Goal: Transaction & Acquisition: Purchase product/service

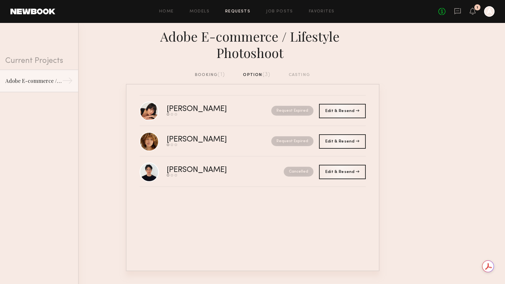
click at [476, 9] on div "1" at bounding box center [478, 7] width 6 height 6
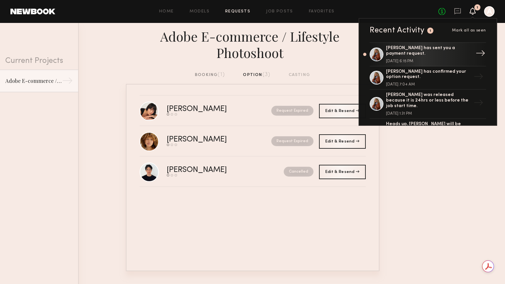
click at [424, 55] on div "[PERSON_NAME] has sent you a payment request." at bounding box center [428, 50] width 85 height 11
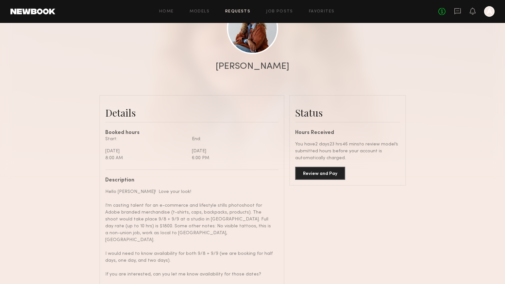
scroll to position [115, 0]
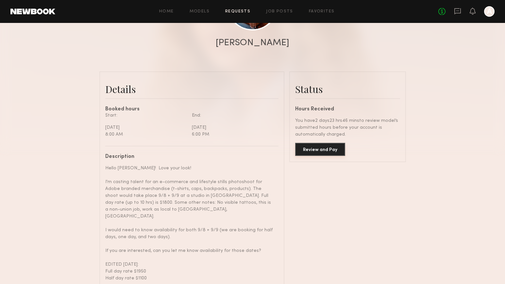
click at [319, 148] on button "Review and Pay" at bounding box center [320, 149] width 50 height 13
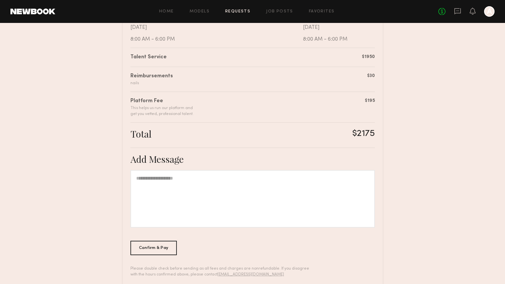
scroll to position [153, 0]
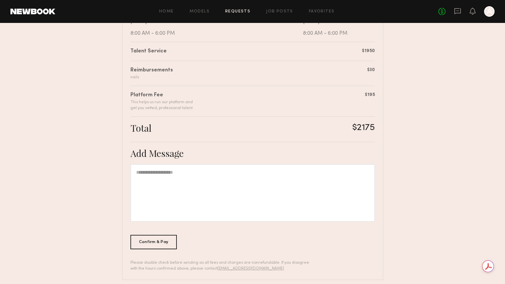
click at [247, 186] on div at bounding box center [253, 193] width 245 height 58
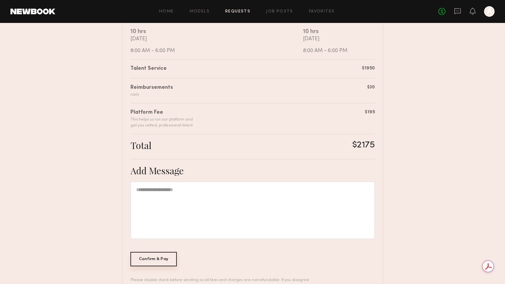
scroll to position [132, 0]
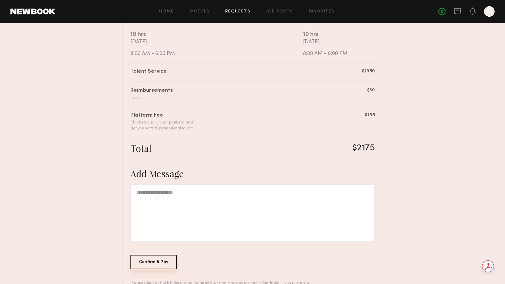
click at [150, 262] on div "Confirm & Pay" at bounding box center [154, 262] width 47 height 14
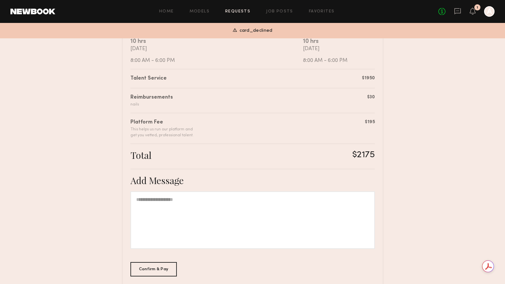
scroll to position [0, 0]
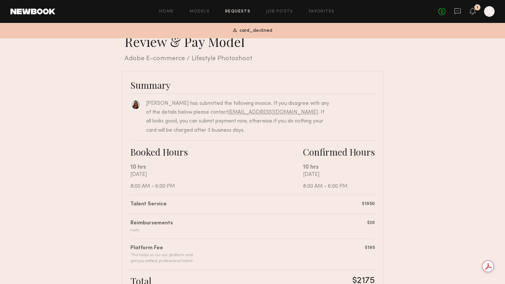
click at [242, 32] on span "card_declined" at bounding box center [256, 31] width 33 height 8
click at [487, 12] on div at bounding box center [489, 11] width 10 height 10
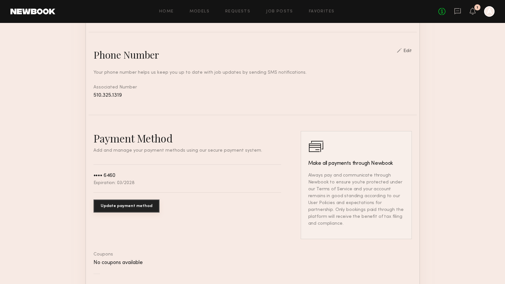
scroll to position [275, 0]
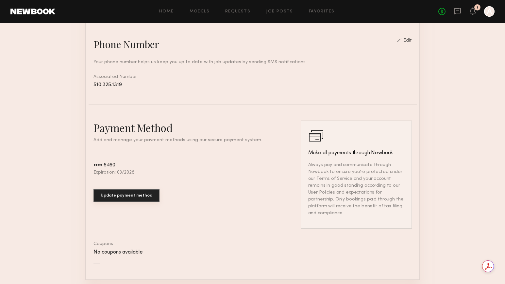
click at [123, 198] on button "Update payment method" at bounding box center [127, 195] width 66 height 13
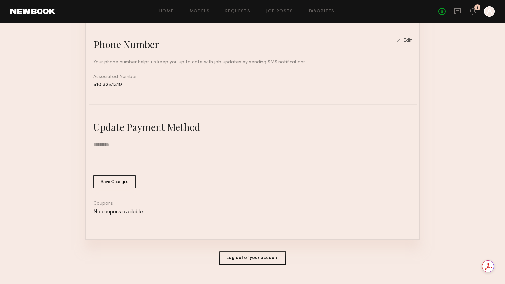
click at [212, 140] on input "text" at bounding box center [253, 145] width 319 height 12
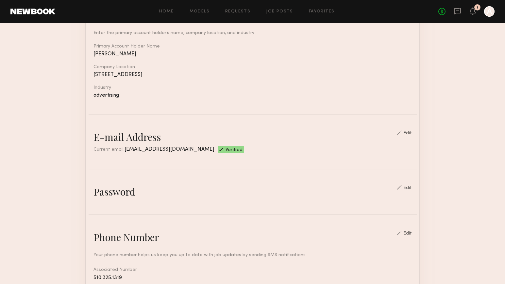
scroll to position [0, 0]
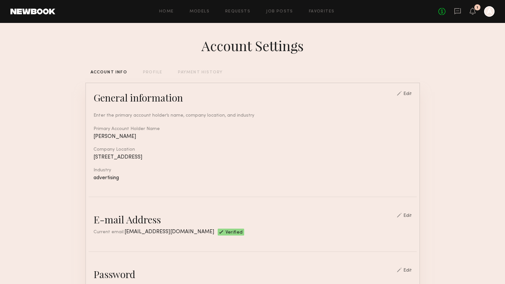
click at [476, 16] on div "No fees up to $5,000 1 A" at bounding box center [467, 11] width 56 height 10
click at [473, 12] on icon at bounding box center [472, 11] width 5 height 5
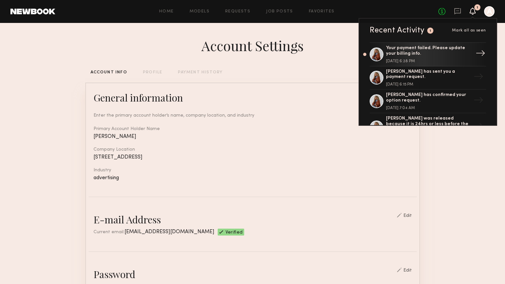
click at [432, 57] on div "Your payment failed. Please update your billing info. [DATE] 6:28 PM" at bounding box center [428, 54] width 85 height 18
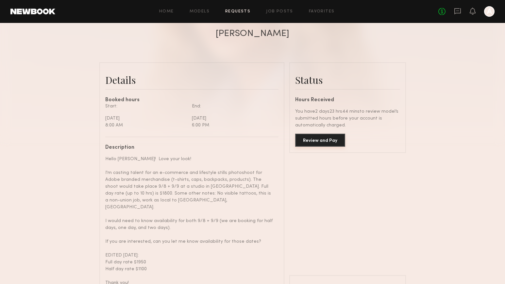
scroll to position [123, 0]
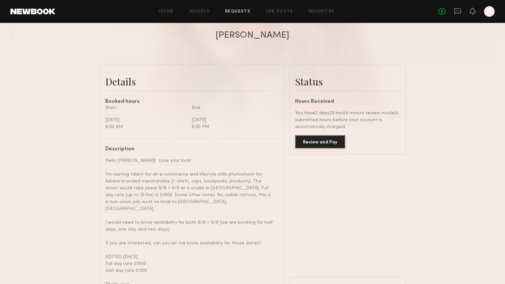
click at [307, 140] on button "Review and Pay" at bounding box center [320, 141] width 50 height 13
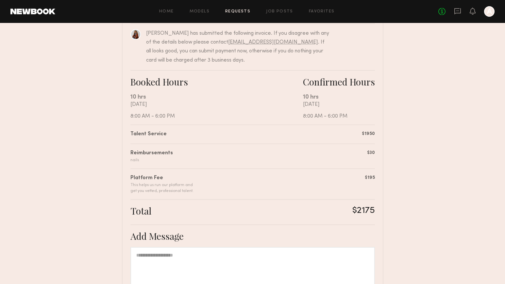
scroll to position [159, 0]
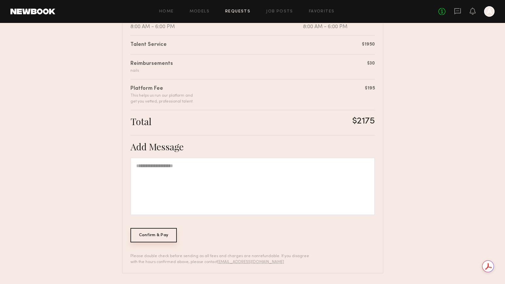
click at [160, 235] on div "Confirm & Pay" at bounding box center [154, 235] width 47 height 14
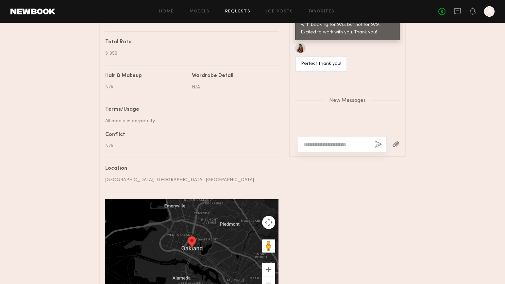
scroll to position [534, 0]
